Goal: Task Accomplishment & Management: Use online tool/utility

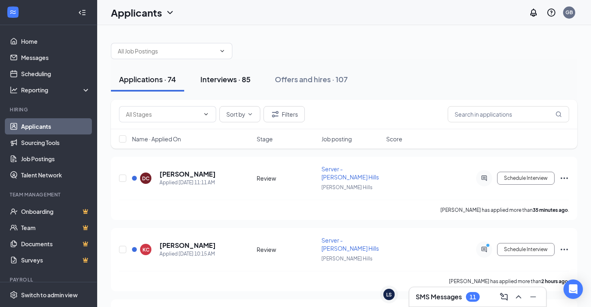
click at [237, 85] on button "Interviews · 85" at bounding box center [225, 79] width 66 height 24
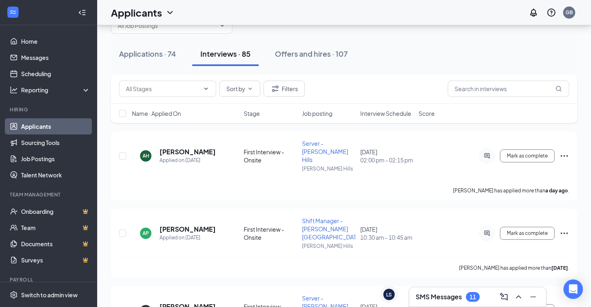
scroll to position [26, 0]
click at [562, 155] on icon "Ellipses" at bounding box center [564, 156] width 7 height 2
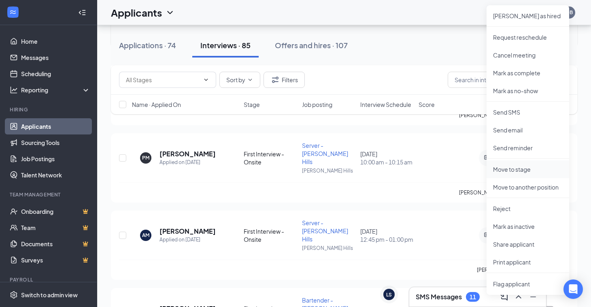
scroll to position [179, 0]
click at [508, 258] on p "Print applicant" at bounding box center [528, 261] width 70 height 8
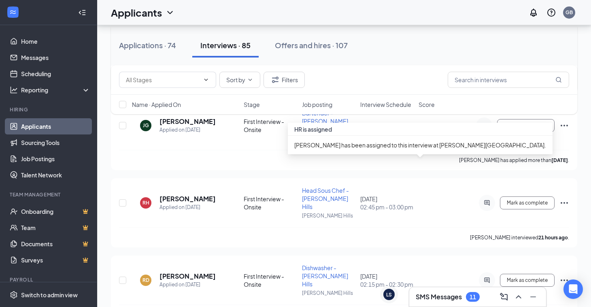
scroll to position [394, 0]
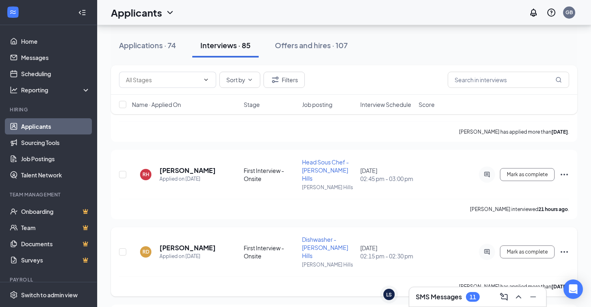
click at [564, 247] on icon "Ellipses" at bounding box center [565, 252] width 10 height 10
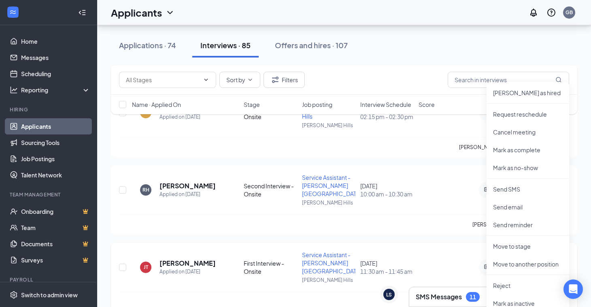
scroll to position [529, 0]
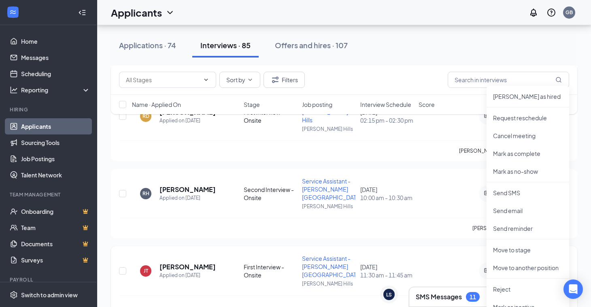
click at [430, 218] on div "[PERSON_NAME] interviewed an hour ago ." at bounding box center [344, 228] width 450 height 20
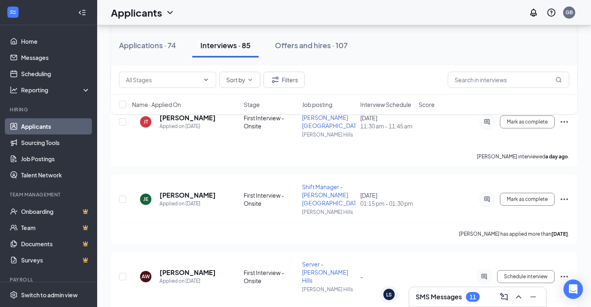
scroll to position [682, 0]
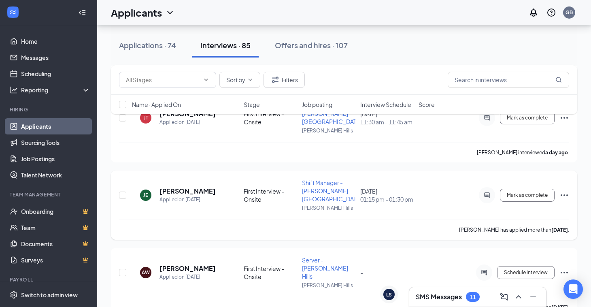
click at [565, 190] on icon "Ellipses" at bounding box center [565, 195] width 10 height 10
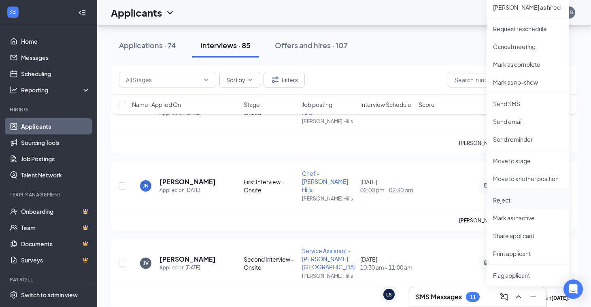
scroll to position [850, 0]
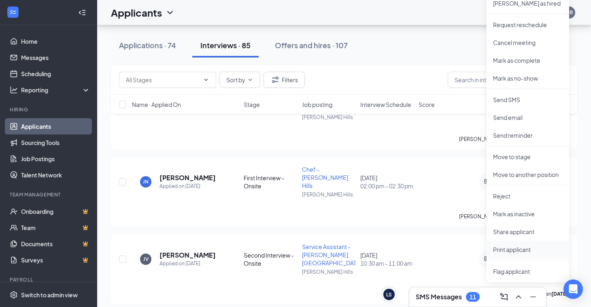
click at [509, 250] on p "Print applicant" at bounding box center [528, 249] width 70 height 8
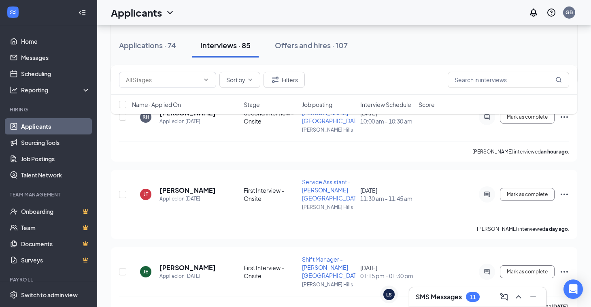
scroll to position [606, 0]
click at [565, 266] on icon "Ellipses" at bounding box center [565, 271] width 10 height 10
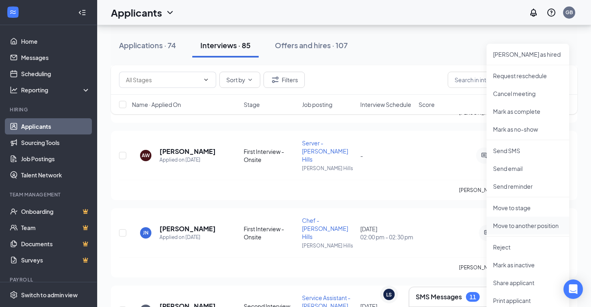
scroll to position [802, 0]
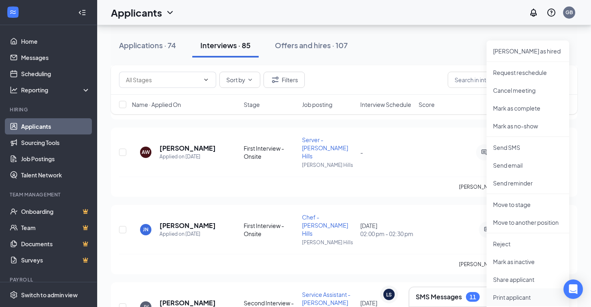
click at [501, 297] on p "Print applicant" at bounding box center [528, 297] width 70 height 8
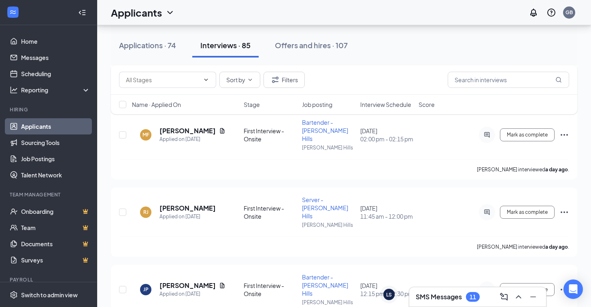
scroll to position [1209, 0]
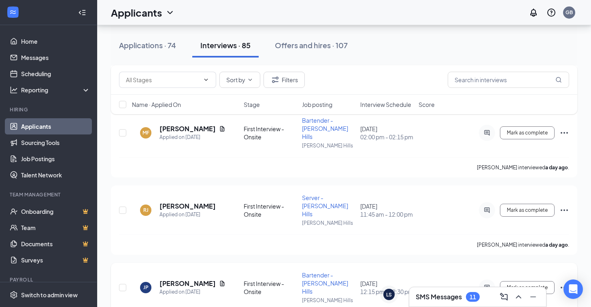
click at [561, 283] on icon "Ellipses" at bounding box center [565, 288] width 10 height 10
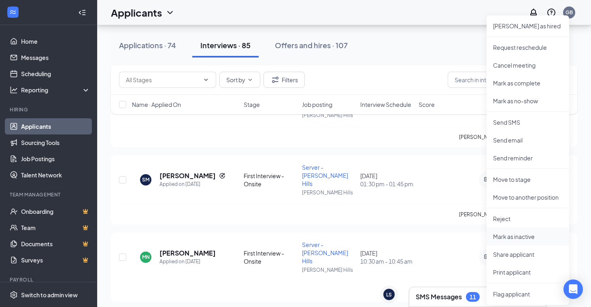
scroll to position [1393, 0]
click at [515, 273] on p "Print applicant" at bounding box center [528, 273] width 70 height 8
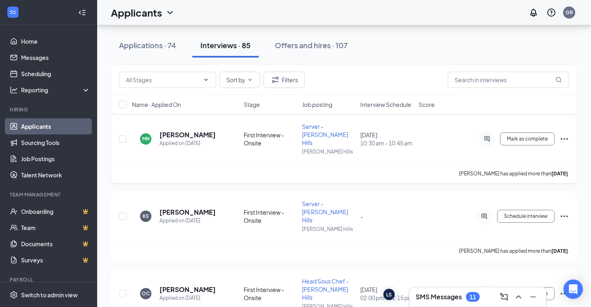
scroll to position [1513, 0]
click at [564, 292] on icon "Ellipses" at bounding box center [564, 293] width 7 height 2
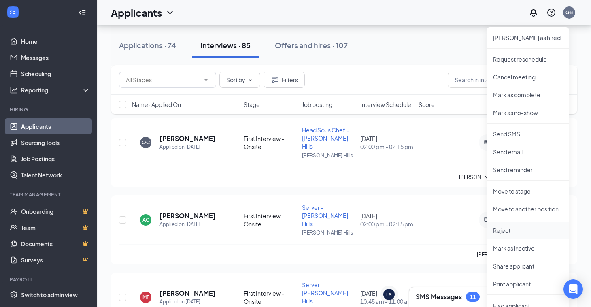
scroll to position [1664, 0]
click at [505, 283] on p "Print applicant" at bounding box center [528, 283] width 70 height 8
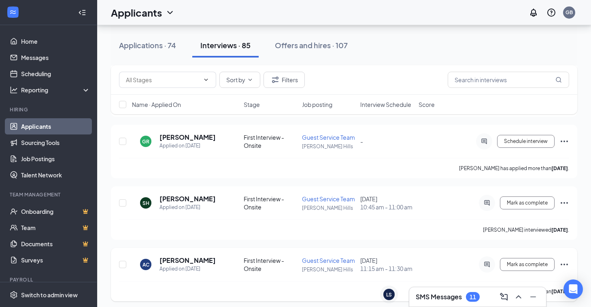
scroll to position [1896, 0]
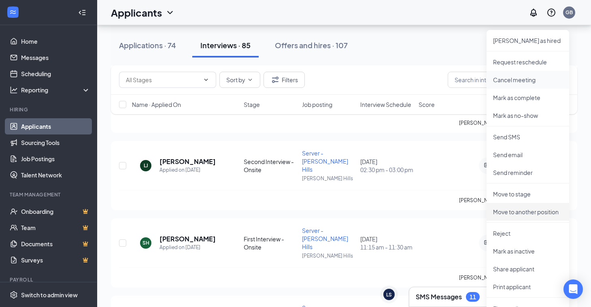
scroll to position [2058, 0]
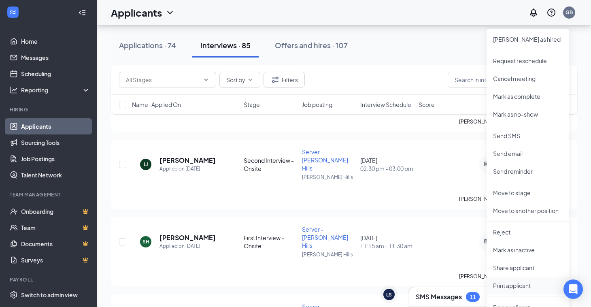
click at [516, 283] on p "Print applicant" at bounding box center [528, 285] width 70 height 8
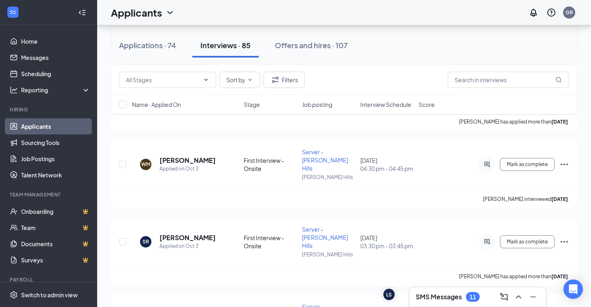
scroll to position [2386, 0]
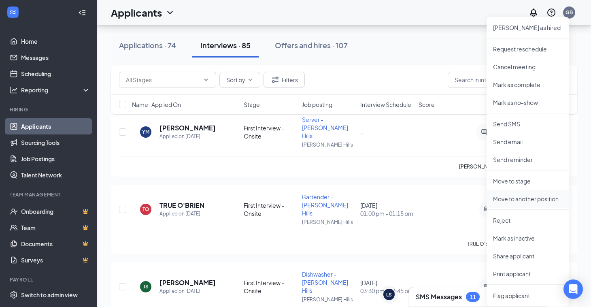
scroll to position [2554, 0]
click at [507, 276] on p "Print applicant" at bounding box center [528, 273] width 70 height 8
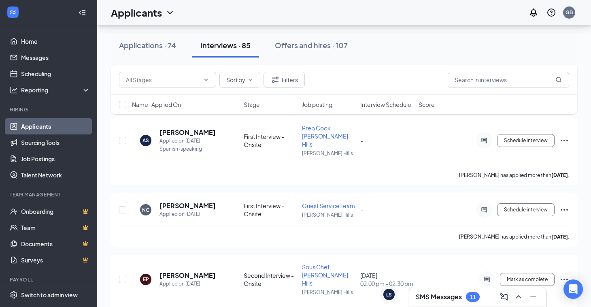
scroll to position [5749, 0]
